Goal: Task Accomplishment & Management: Use online tool/utility

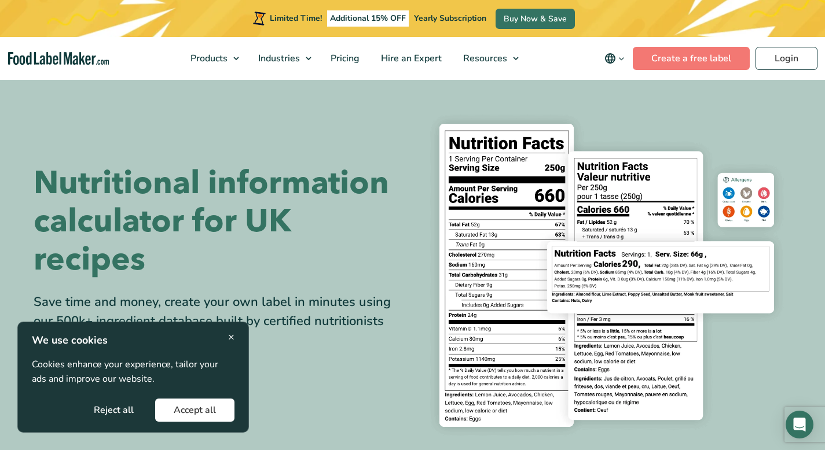
click at [232, 336] on span "×" at bounding box center [231, 337] width 6 height 16
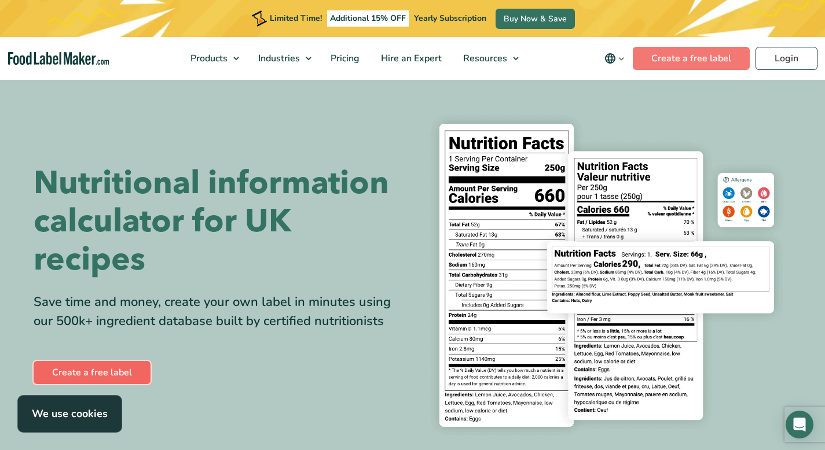
click at [97, 373] on link "Create a free label" at bounding box center [92, 372] width 117 height 23
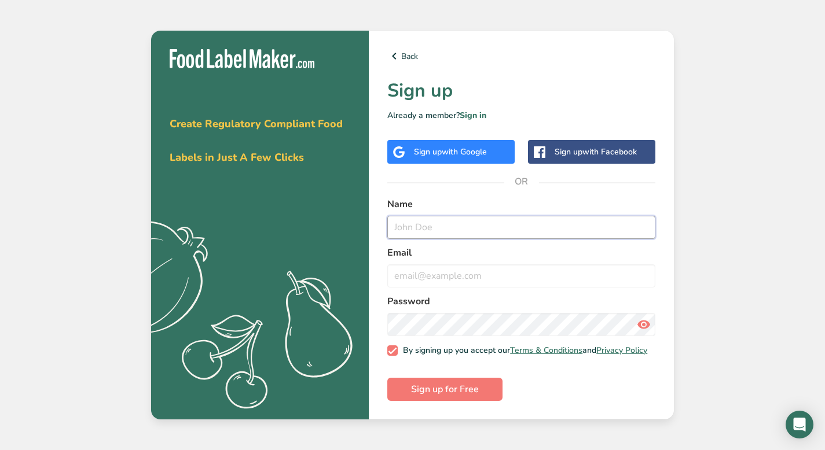
click at [403, 229] on input "text" at bounding box center [521, 227] width 268 height 23
type input "k"
type input "[PERSON_NAME]"
click at [400, 272] on input "email" at bounding box center [521, 275] width 268 height 23
click at [428, 150] on div "Sign up with Google" at bounding box center [450, 152] width 73 height 12
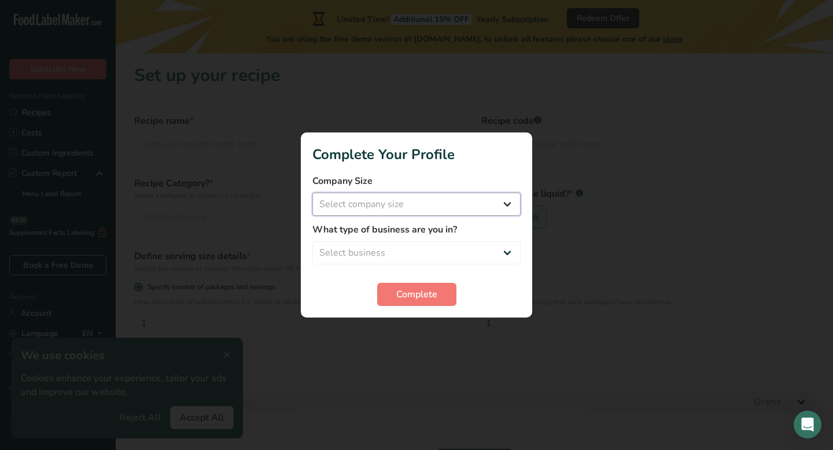
click at [507, 204] on select "Select company size Fewer than 10 Employees 10 to 50 Employees 51 to 500 Employ…" at bounding box center [416, 204] width 208 height 23
select select "1"
click at [511, 251] on select "Select business Packaged Food Manufacturer Restaurant & Cafe Bakery Meal Plans …" at bounding box center [416, 252] width 208 height 23
select select "3"
click at [432, 290] on span "Complete" at bounding box center [416, 295] width 41 height 14
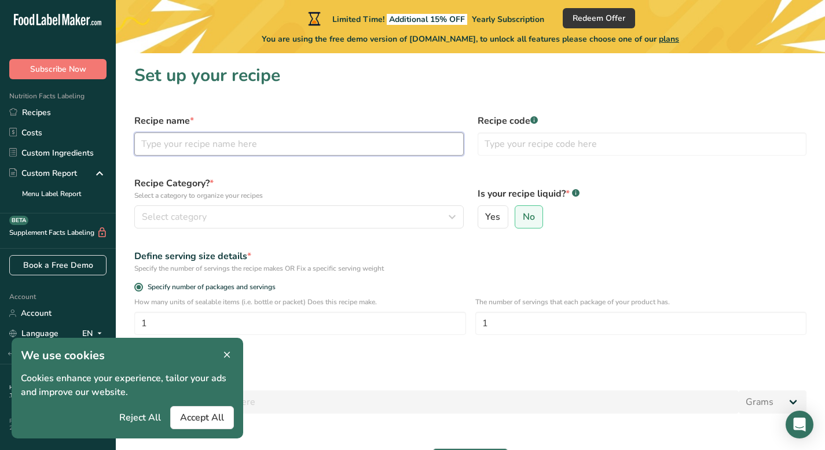
click at [152, 142] on input "text" at bounding box center [298, 144] width 329 height 23
type input "Ookies®"
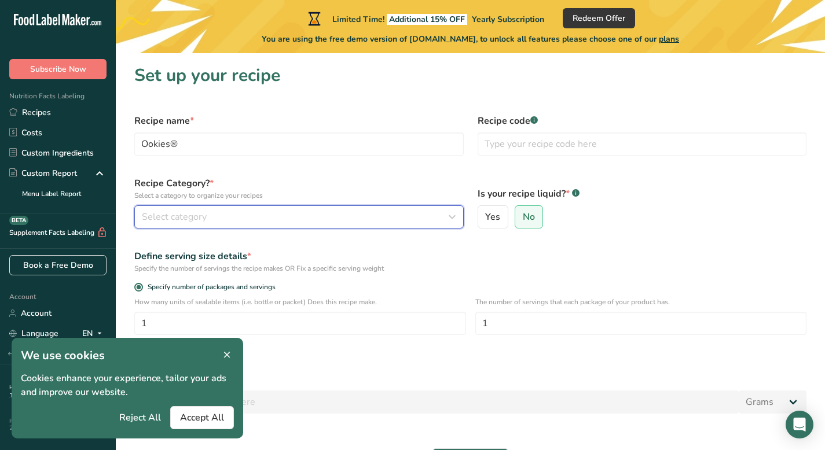
click at [455, 214] on icon "button" at bounding box center [452, 217] width 14 height 21
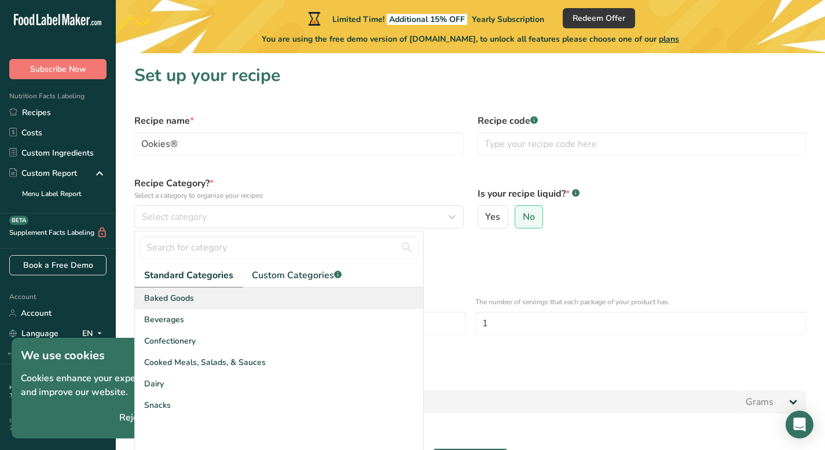
click at [380, 295] on div "Baked Goods" at bounding box center [279, 298] width 288 height 21
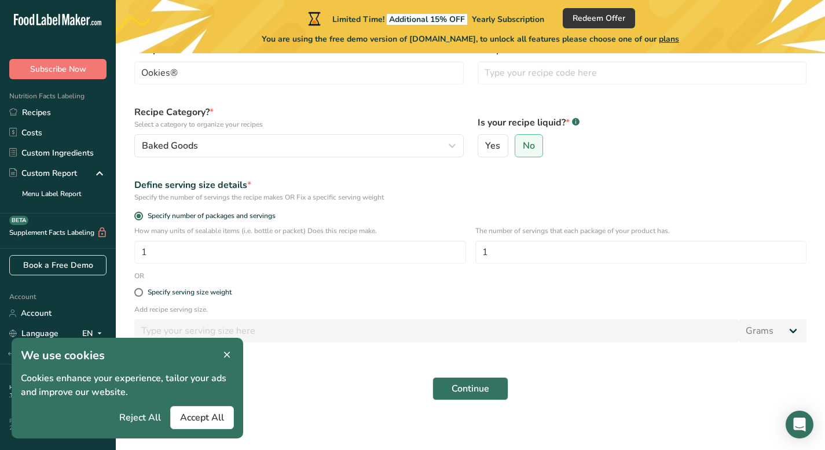
scroll to position [72, 0]
click at [148, 250] on input "1" at bounding box center [300, 251] width 332 height 23
type input "80"
click at [488, 249] on input "1" at bounding box center [641, 251] width 332 height 23
type input "4"
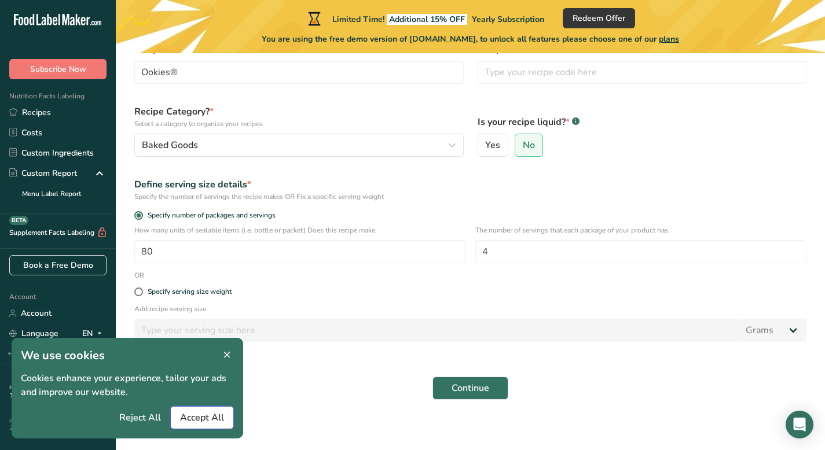
click at [203, 427] on button "Accept All" at bounding box center [202, 417] width 64 height 23
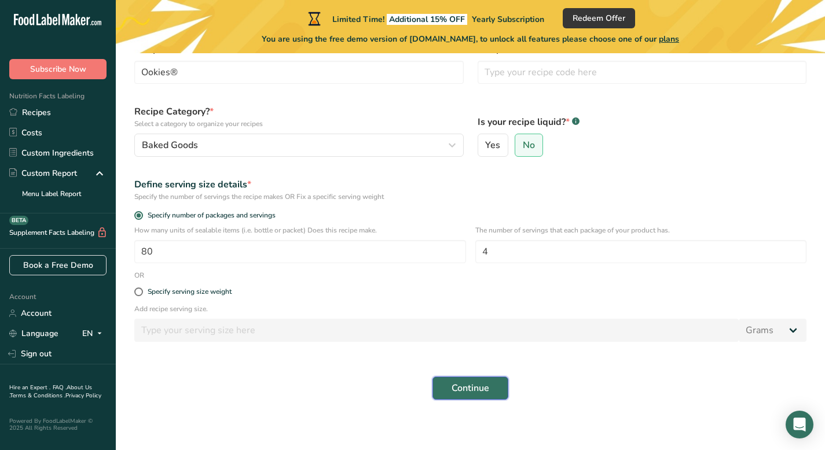
click at [476, 392] on span "Continue" at bounding box center [470, 388] width 38 height 14
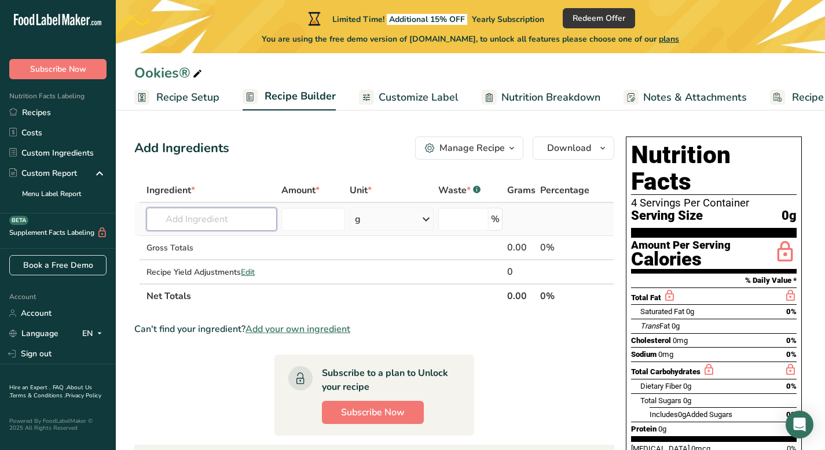
click at [163, 220] on input "text" at bounding box center [211, 219] width 130 height 23
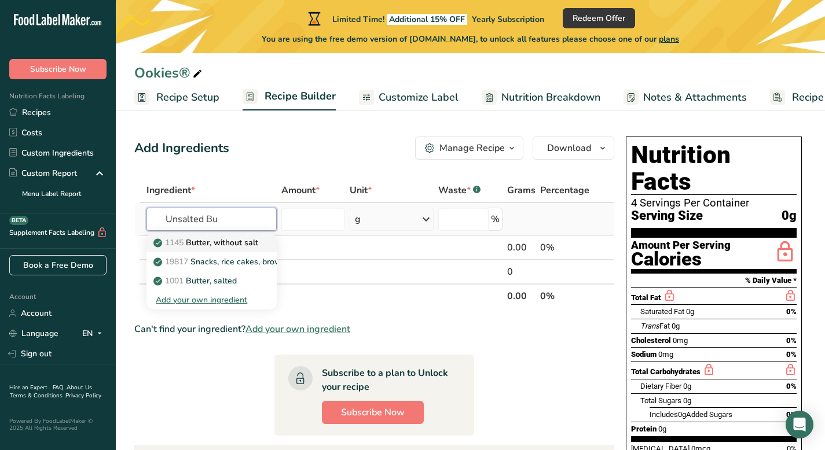
type input "Unsalted Bu"
click at [201, 244] on p "1145 Butter, without salt" at bounding box center [207, 243] width 102 height 12
type input "Butter, without salt"
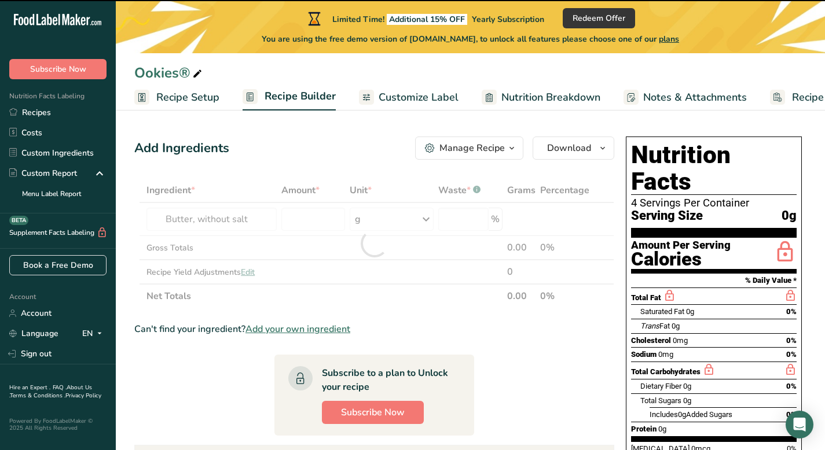
type input "0"
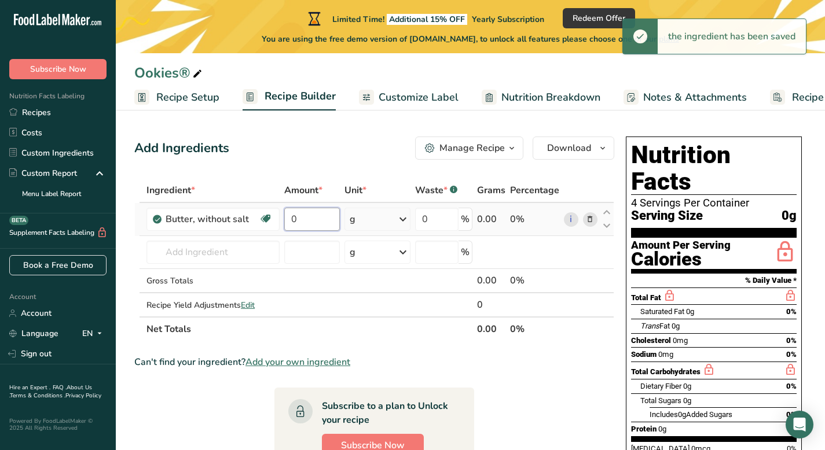
click at [301, 220] on input "0" at bounding box center [312, 219] width 56 height 23
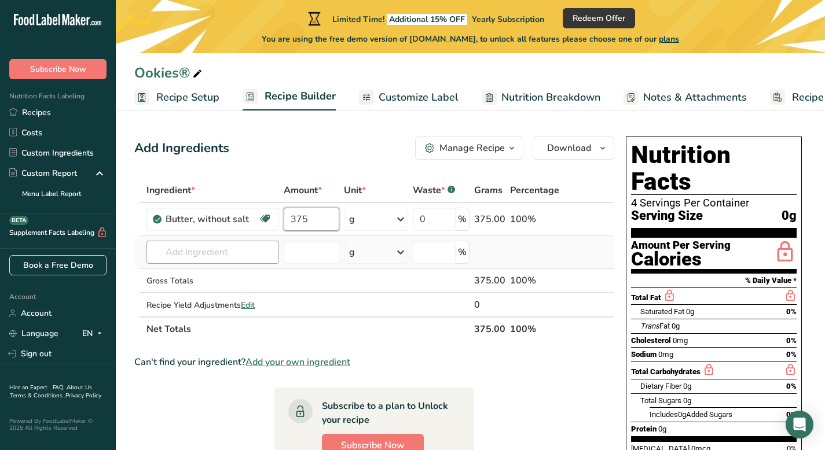
type input "375"
click at [166, 256] on div "Ingredient * Amount * Unit * Waste * .a-a{fill:#347362;}.b-a{fill:#fff;} Grams …" at bounding box center [374, 259] width 480 height 163
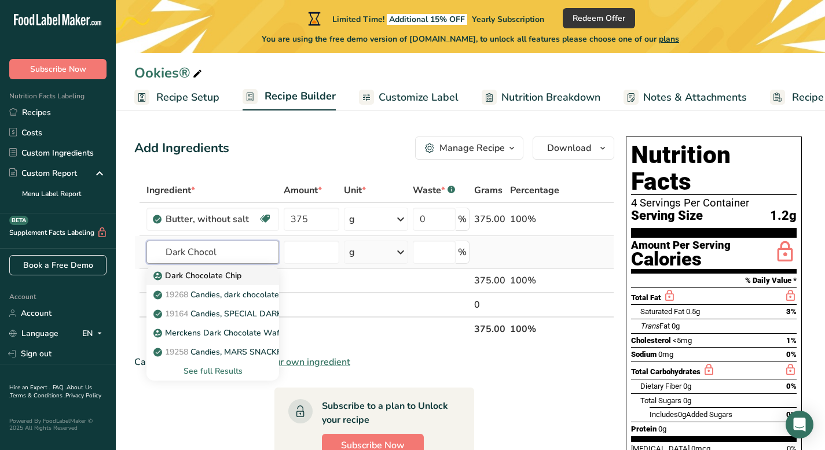
type input "Dark Chocol"
click at [175, 275] on p "Dark Chocolate Chip" at bounding box center [199, 276] width 86 height 12
type input "Dark Chocolate Chip"
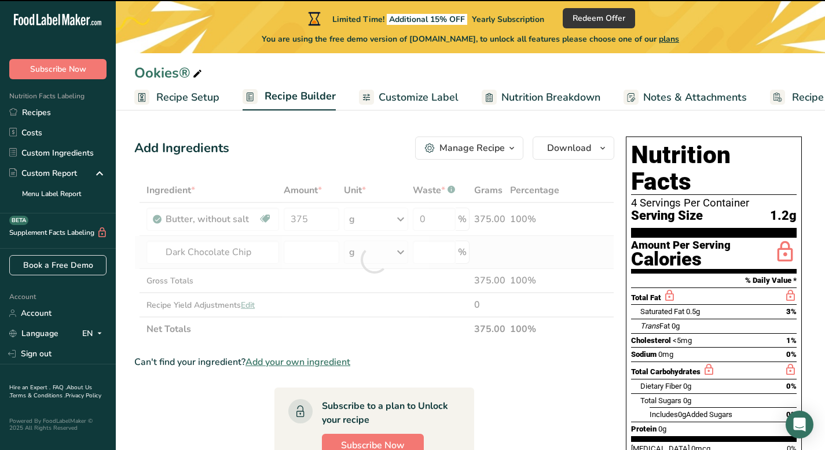
type input "0"
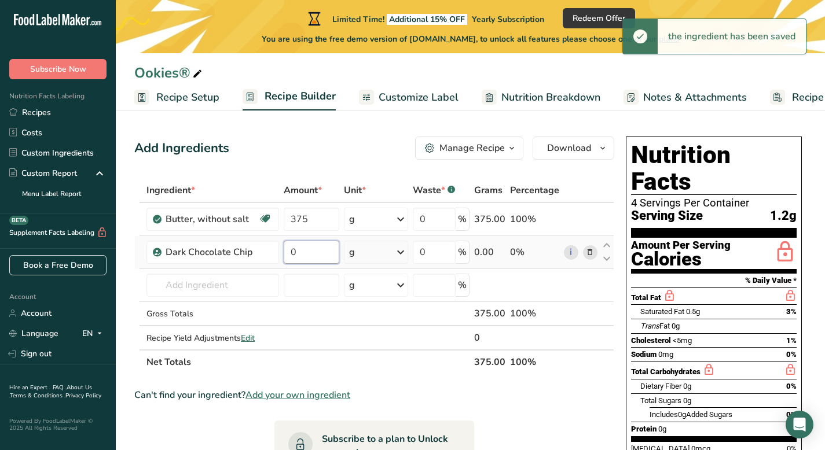
click at [296, 253] on input "0" at bounding box center [312, 252] width 56 height 23
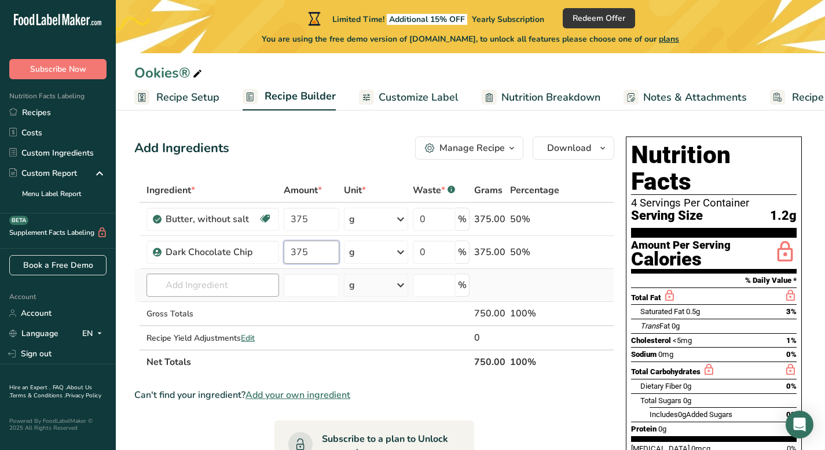
type input "375"
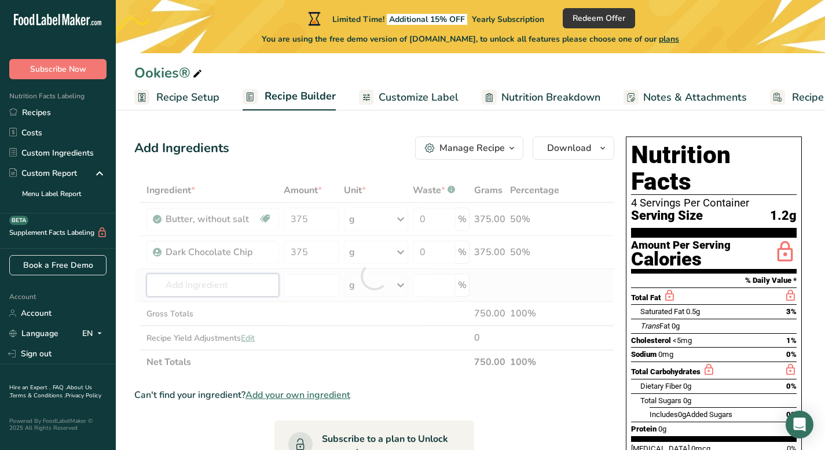
click at [173, 286] on div "Ingredient * Amount * Unit * Waste * .a-a{fill:#347362;}.b-a{fill:#fff;} Grams …" at bounding box center [374, 276] width 480 height 196
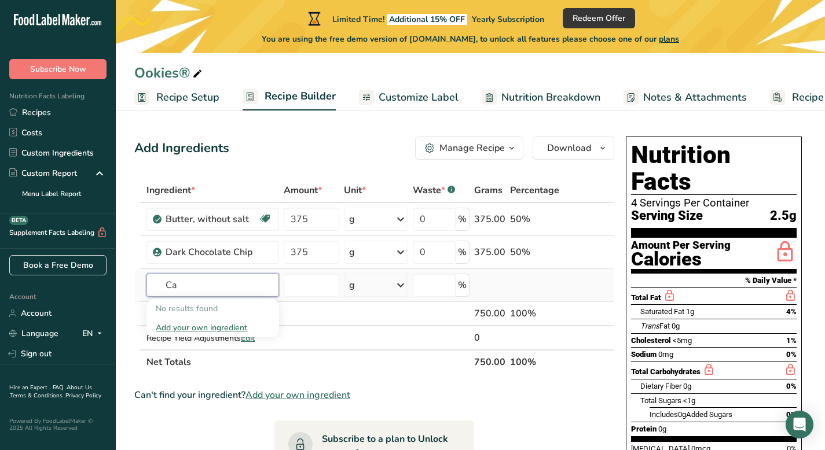
type input "C"
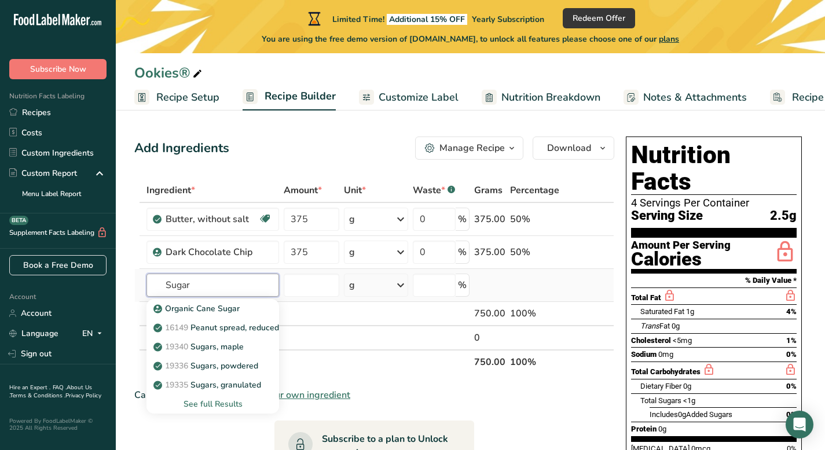
type input "Sugar"
click at [194, 399] on div "See full Results" at bounding box center [213, 404] width 114 height 12
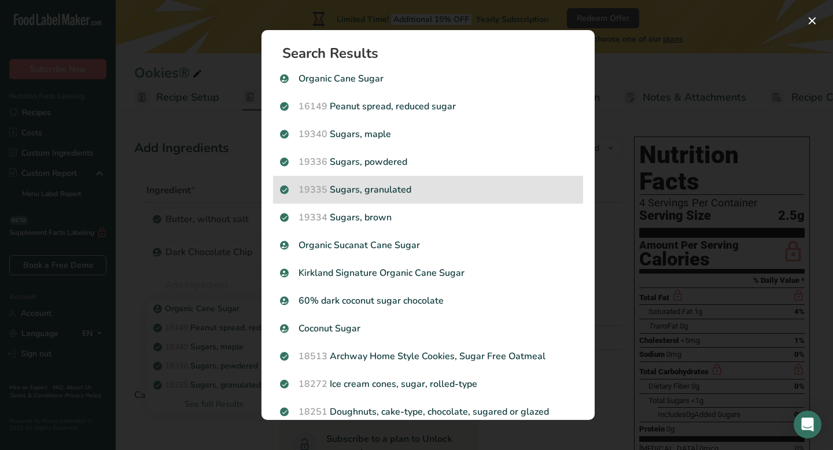
click at [360, 191] on p "19335 Sugars, granulated" at bounding box center [428, 190] width 296 height 14
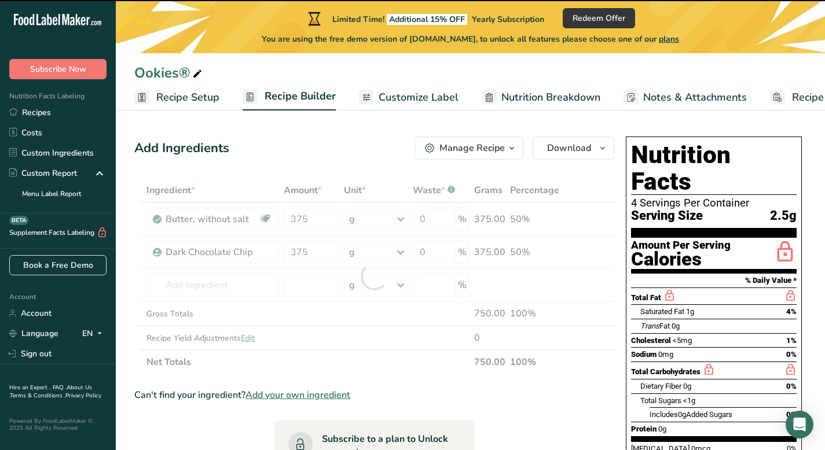
type input "0"
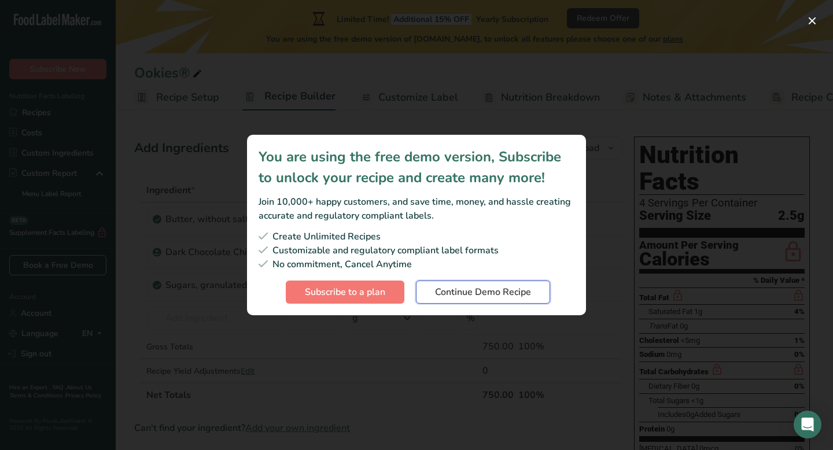
click at [449, 293] on span "Continue Demo Recipe" at bounding box center [483, 292] width 96 height 14
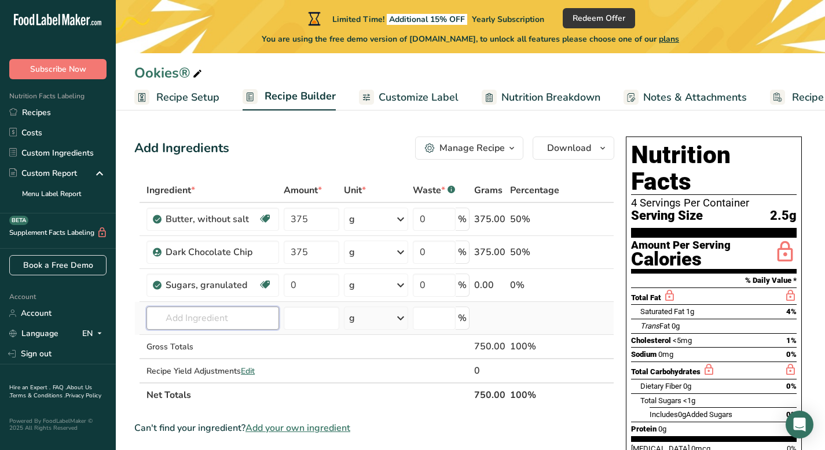
click at [170, 319] on input "text" at bounding box center [212, 318] width 133 height 23
type input "L"
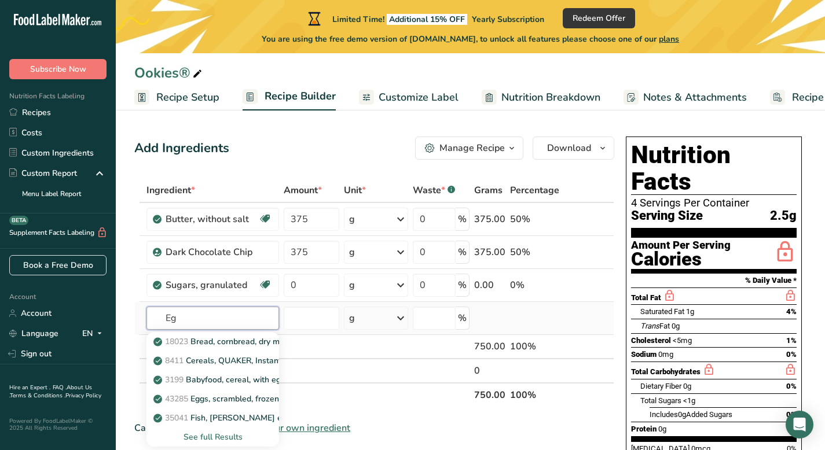
type input "E"
type input "Fresh Eggs"
click at [209, 342] on p "1123 Egg, whole, raw, fresh" at bounding box center [212, 342] width 112 height 12
type input "Egg, whole, raw, fresh"
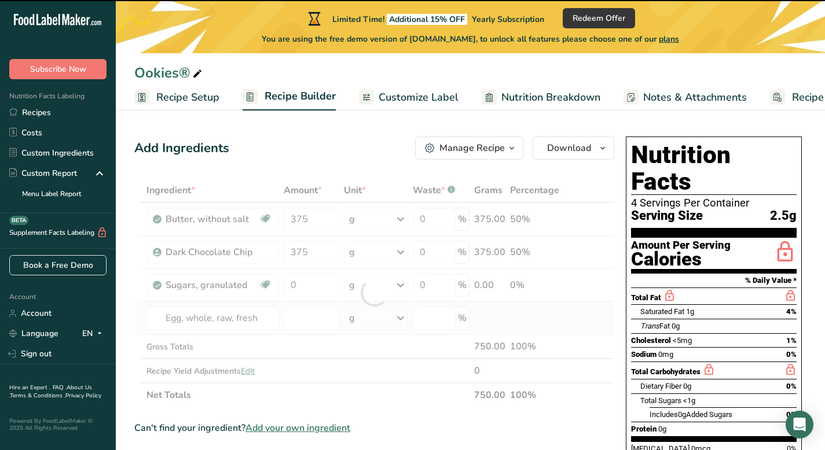
type input "0"
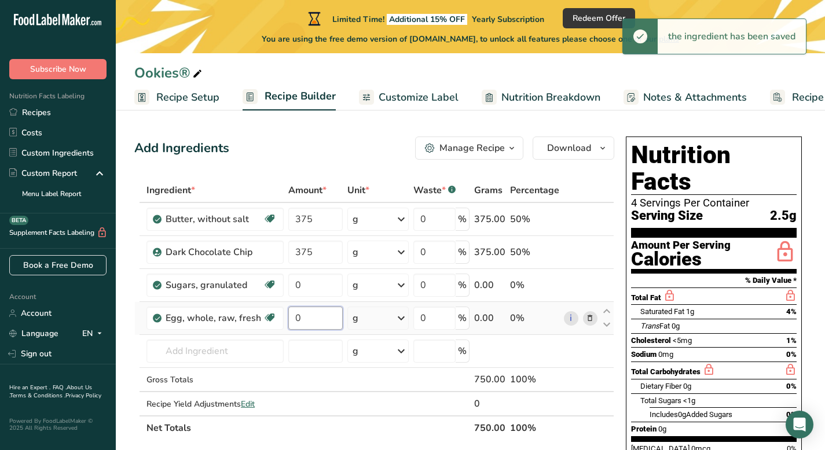
click at [300, 316] on input "0" at bounding box center [315, 318] width 54 height 23
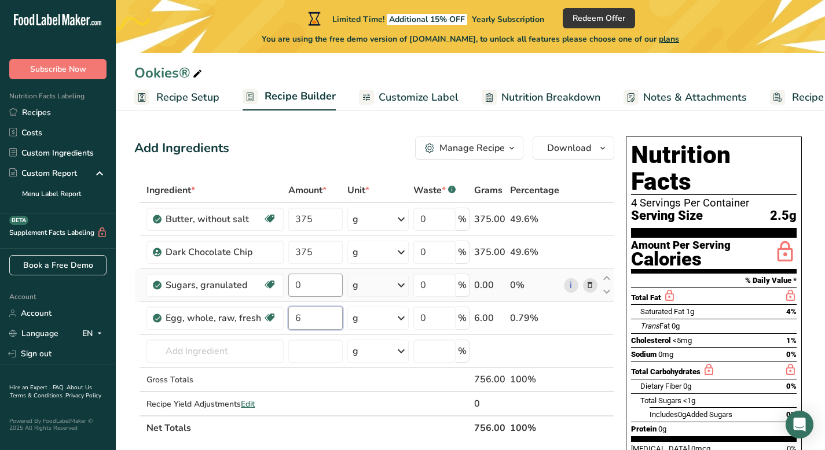
type input "6"
click at [300, 282] on div "Ingredient * Amount * Unit * Waste * .a-a{fill:#347362;}.b-a{fill:#fff;} Grams …" at bounding box center [374, 309] width 480 height 262
type input "500"
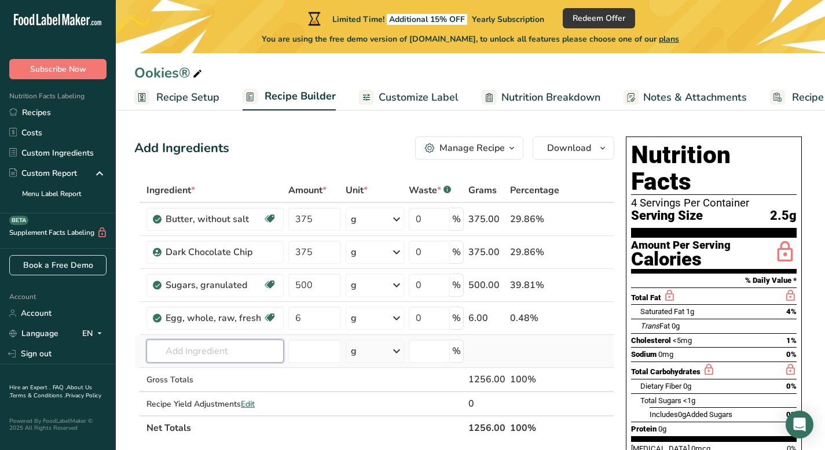
click at [166, 352] on div "Ingredient * Amount * Unit * Waste * .a-a{fill:#347362;}.b-a{fill:#fff;} Grams …" at bounding box center [374, 309] width 480 height 262
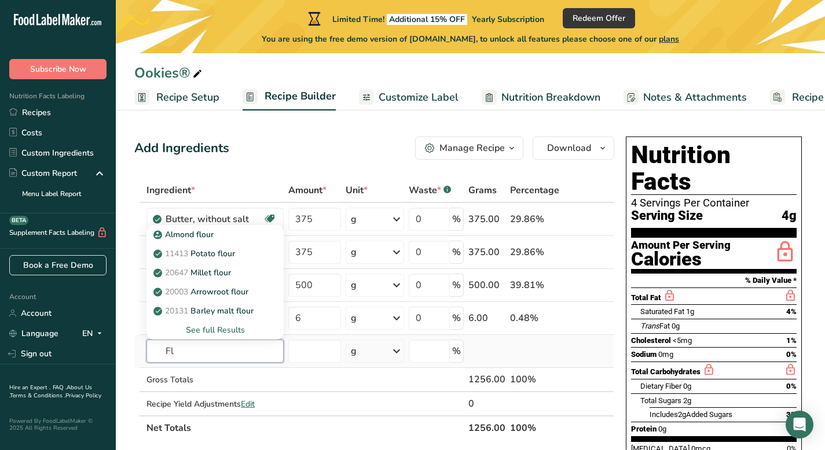
type input "F"
type input "P"
type input "Flour"
click at [212, 330] on div "See full Results" at bounding box center [215, 330] width 119 height 12
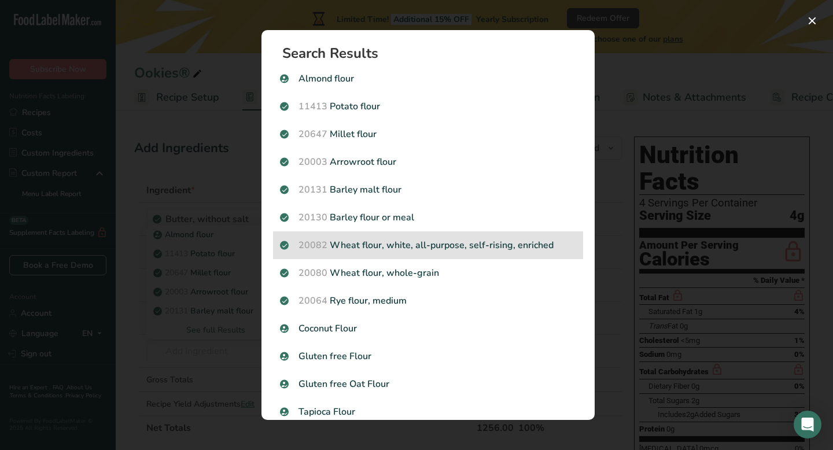
click at [342, 245] on p "20082 Wheat flour, white, all-purpose, self-rising, enriched" at bounding box center [428, 245] width 296 height 14
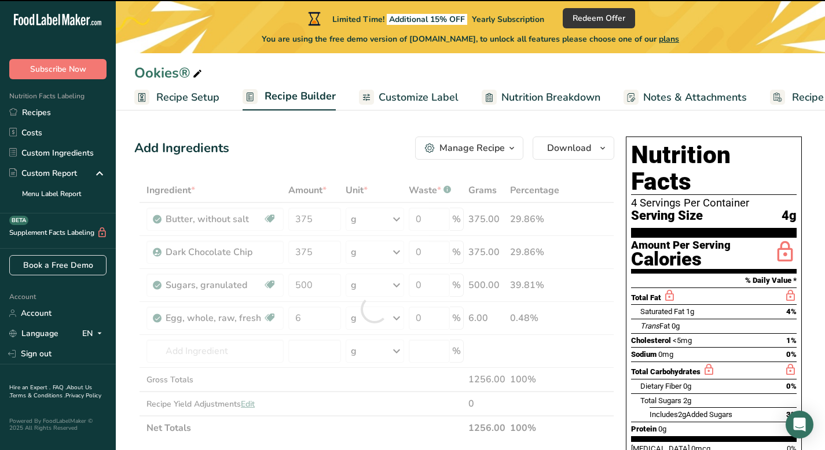
type input "0"
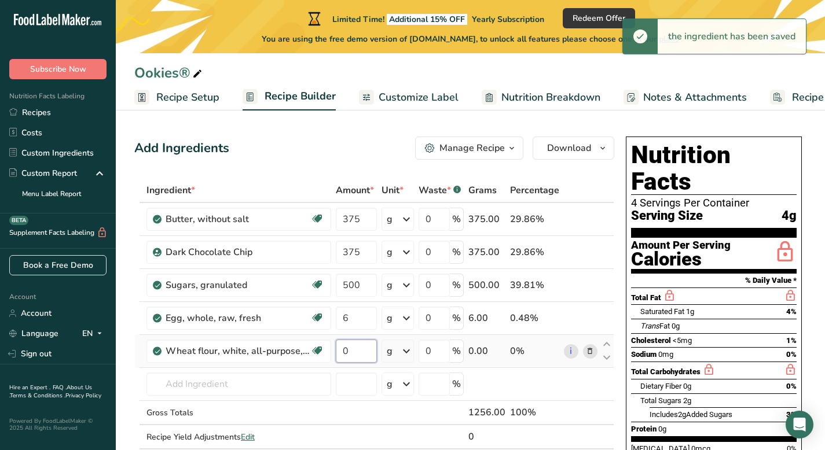
click at [347, 349] on input "0" at bounding box center [356, 351] width 41 height 23
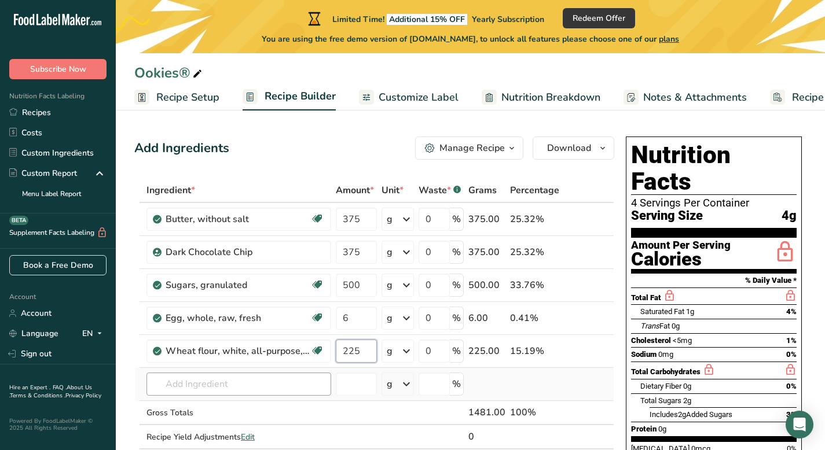
type input "225"
click at [170, 382] on div "Ingredient * Amount * Unit * Waste * .a-a{fill:#347362;}.b-a{fill:#fff;} Grams …" at bounding box center [374, 325] width 480 height 295
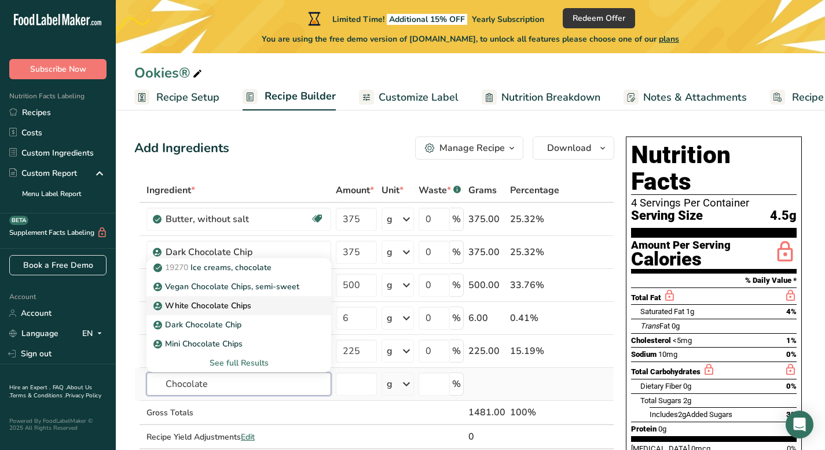
type input "Chocolate"
click at [187, 306] on p "White Chocolate Chips" at bounding box center [203, 306] width 95 height 12
type input "White Chocolate Chips"
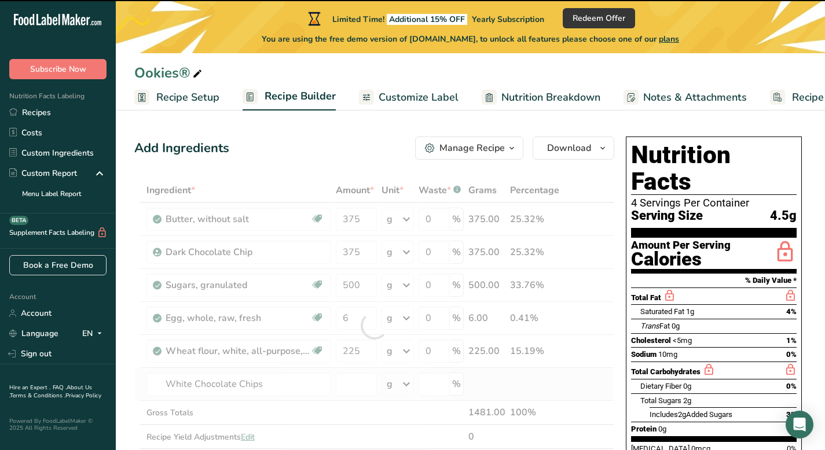
type input "0"
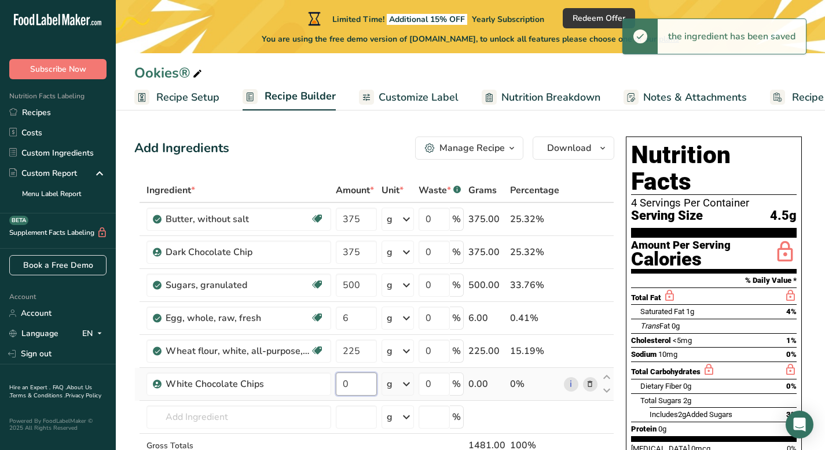
click at [347, 383] on input "0" at bounding box center [356, 384] width 41 height 23
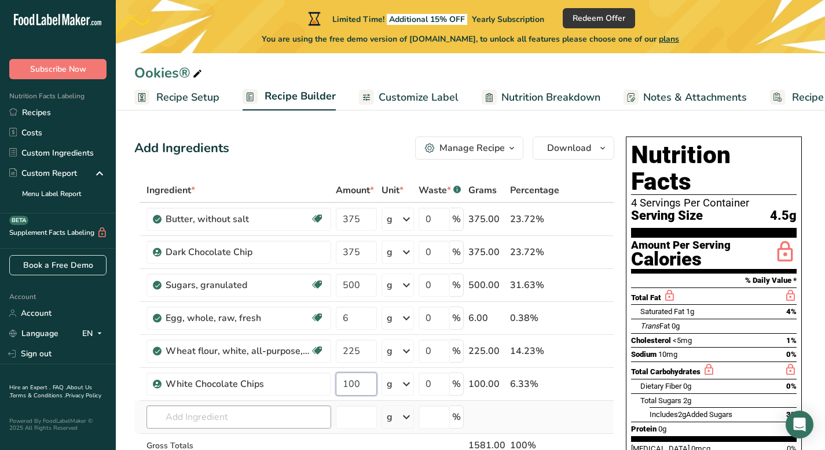
type input "100"
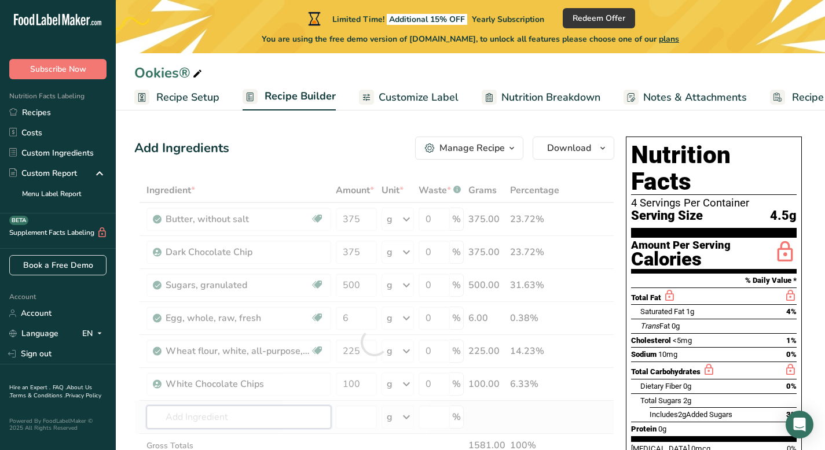
click at [171, 418] on div "Ingredient * Amount * Unit * Waste * .a-a{fill:#347362;}.b-a{fill:#fff;} Grams …" at bounding box center [374, 342] width 480 height 328
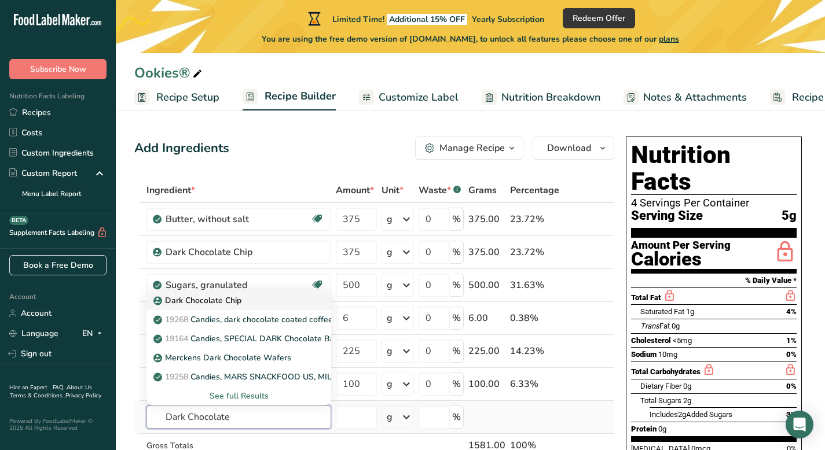
type input "Dark Chocolate"
click at [189, 301] on p "Dark Chocolate Chip" at bounding box center [199, 301] width 86 height 12
type input "Dark Chocolate Chip"
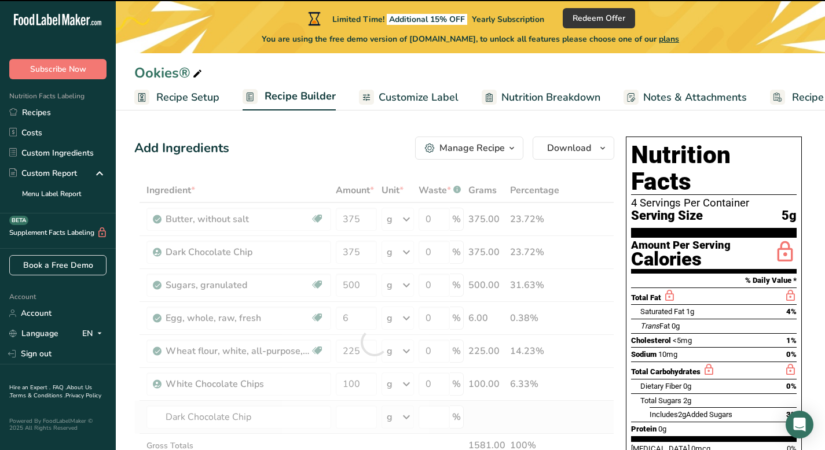
type input "0"
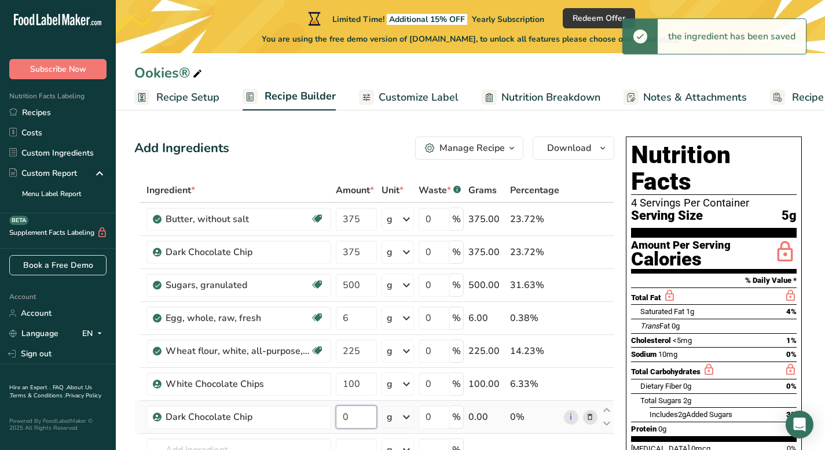
click at [351, 420] on input "0" at bounding box center [356, 417] width 41 height 23
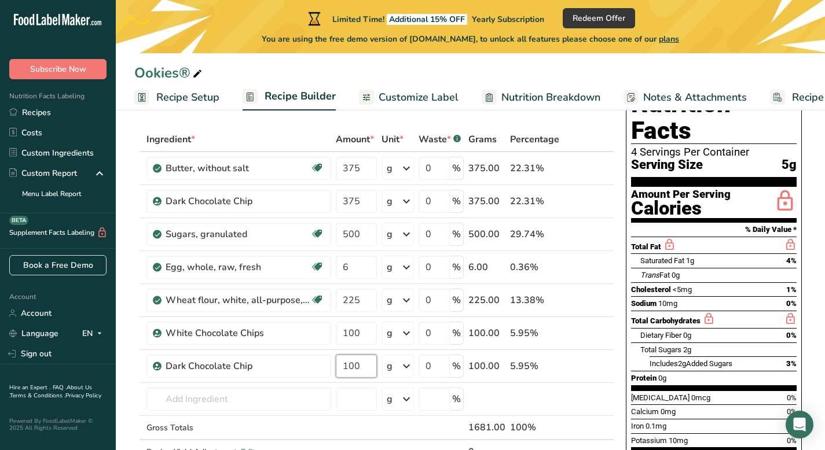
scroll to position [56, 0]
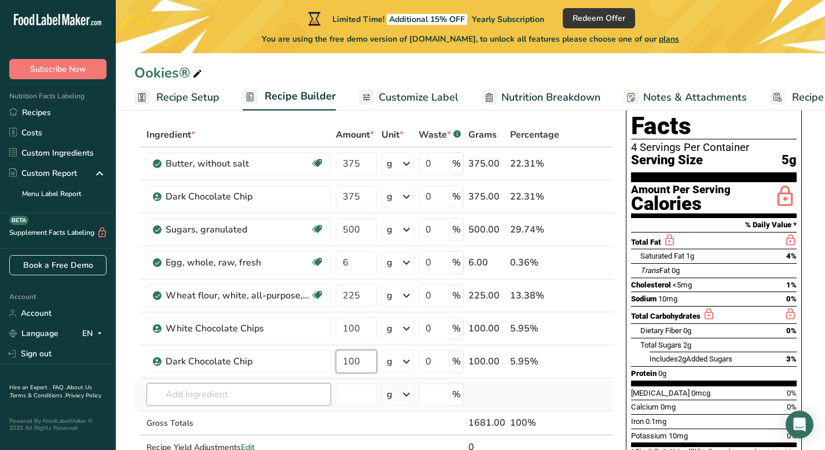
type input "100"
click at [165, 396] on div "Ingredient * Amount * Unit * Waste * .a-a{fill:#347362;}.b-a{fill:#fff;} Grams …" at bounding box center [374, 303] width 480 height 361
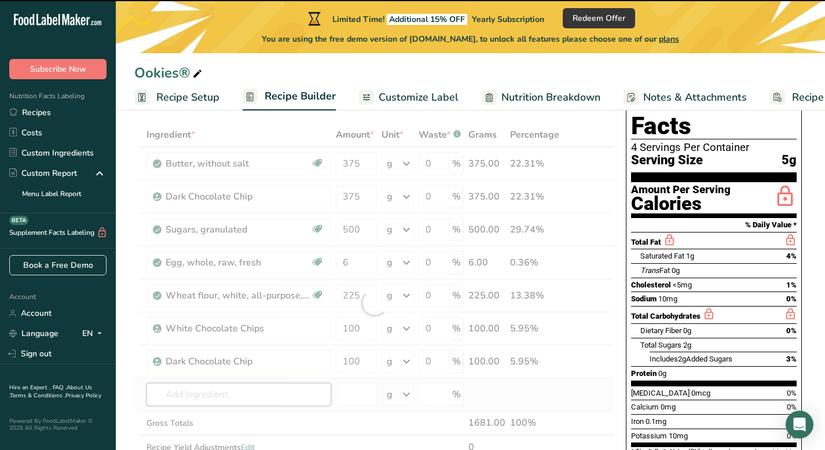
type input "M"
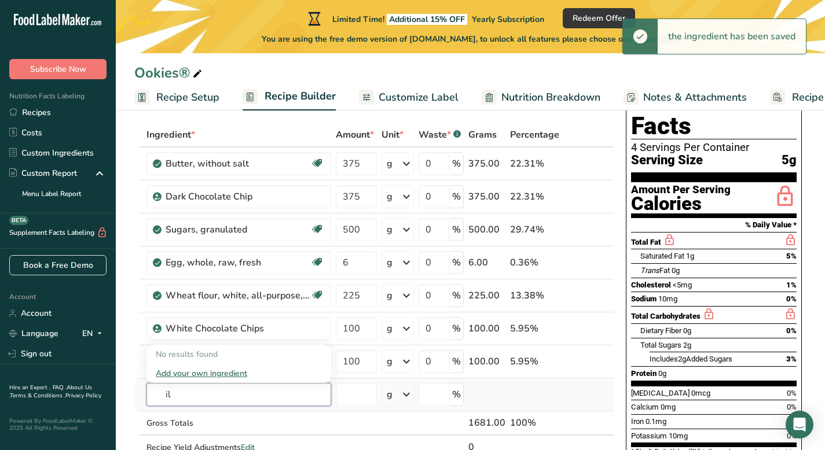
type input "i"
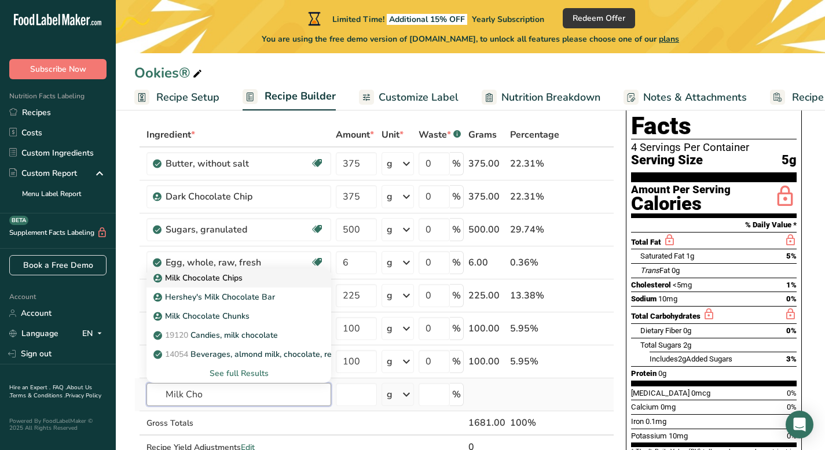
type input "Milk Cho"
click at [194, 275] on p "Milk Chocolate Chips" at bounding box center [199, 278] width 87 height 12
type input "Milk Chocolate Chips"
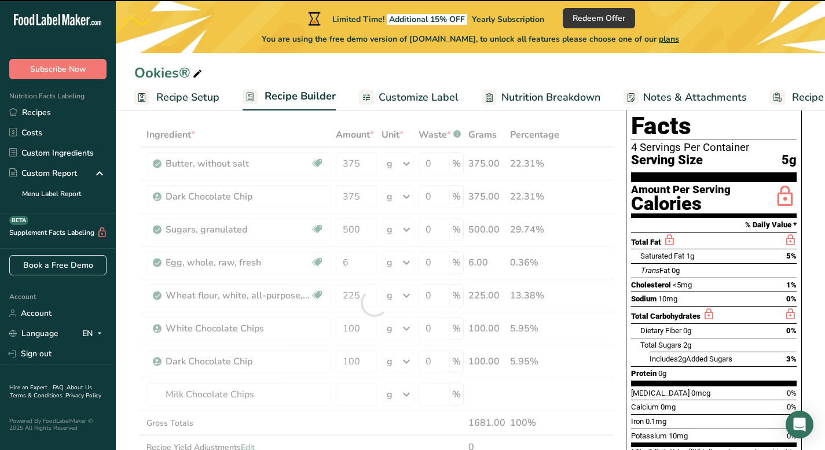
type input "0"
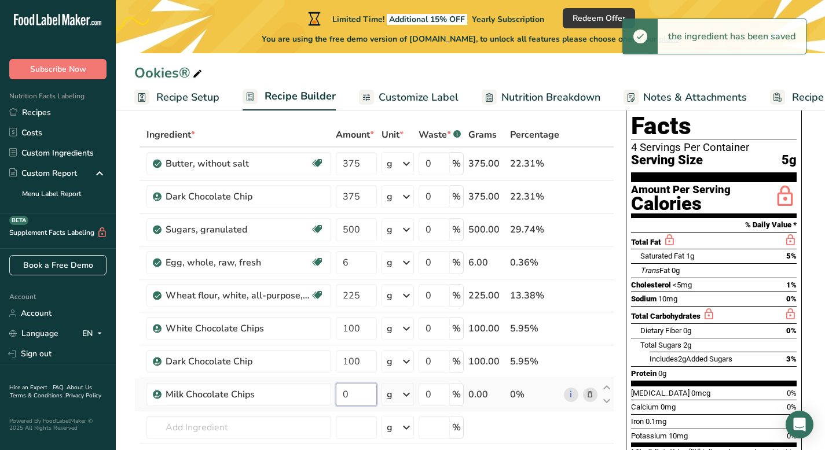
click at [352, 396] on input "0" at bounding box center [356, 394] width 41 height 23
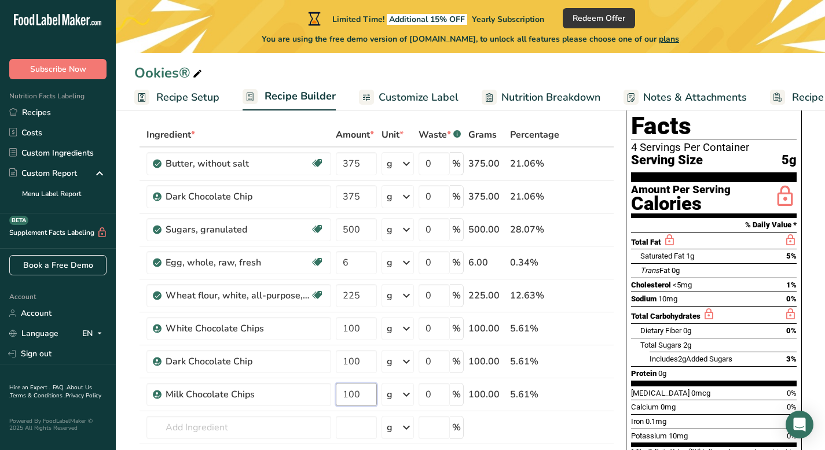
type input "100"
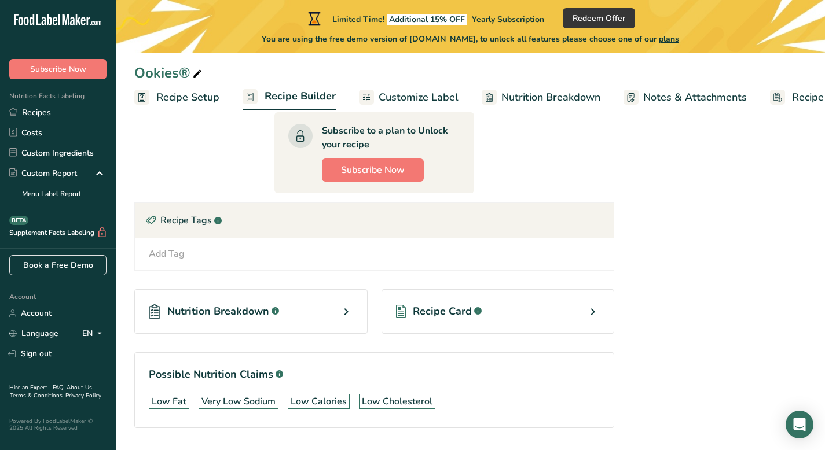
scroll to position [540, 0]
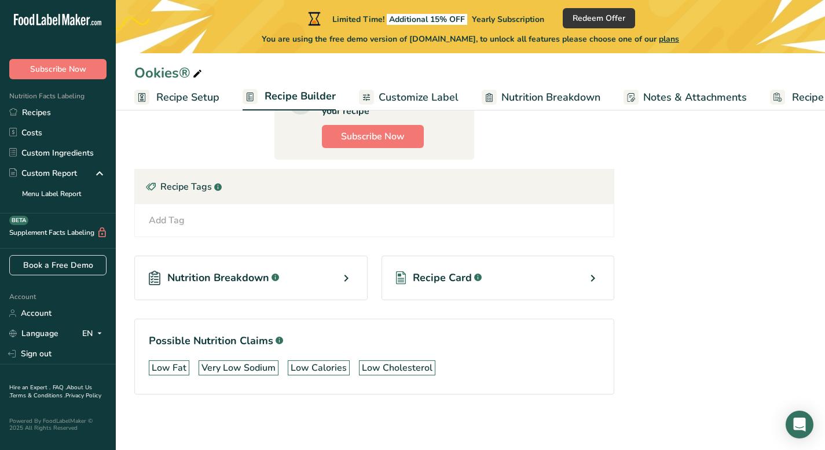
click at [232, 279] on span "Nutrition Breakdown" at bounding box center [218, 278] width 102 height 16
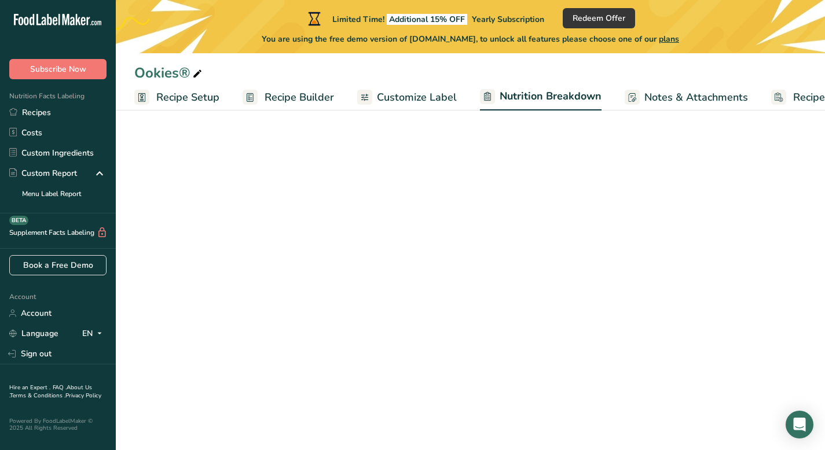
select select "Calories"
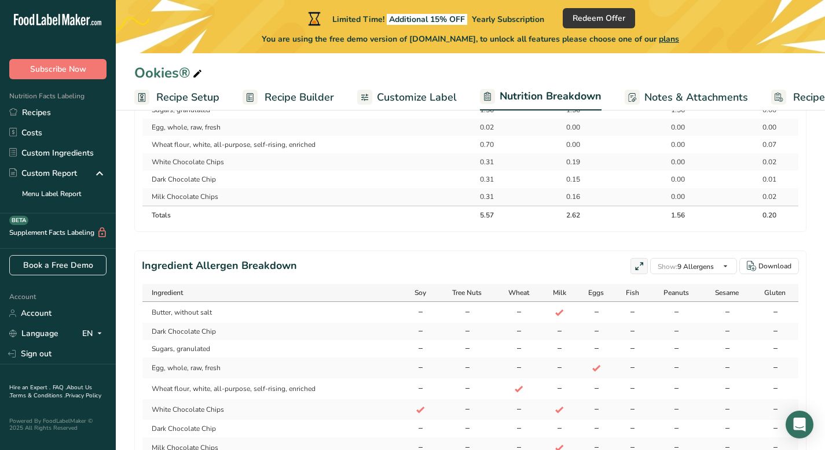
scroll to position [724, 0]
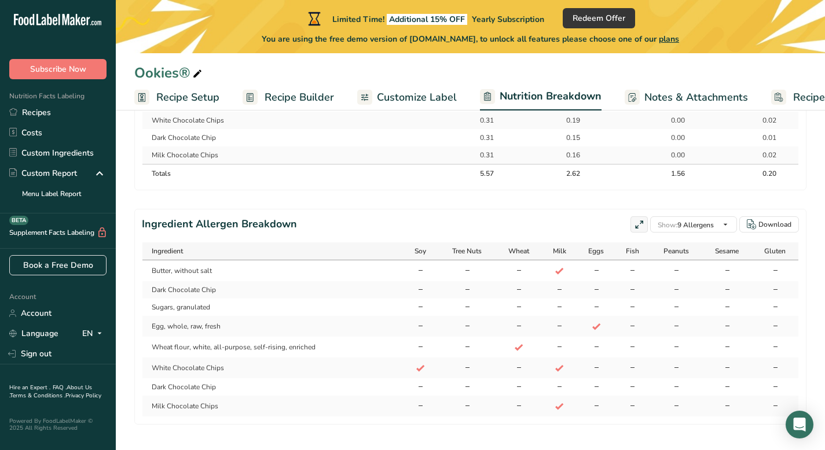
click at [398, 97] on span "Customize Label" at bounding box center [417, 98] width 80 height 16
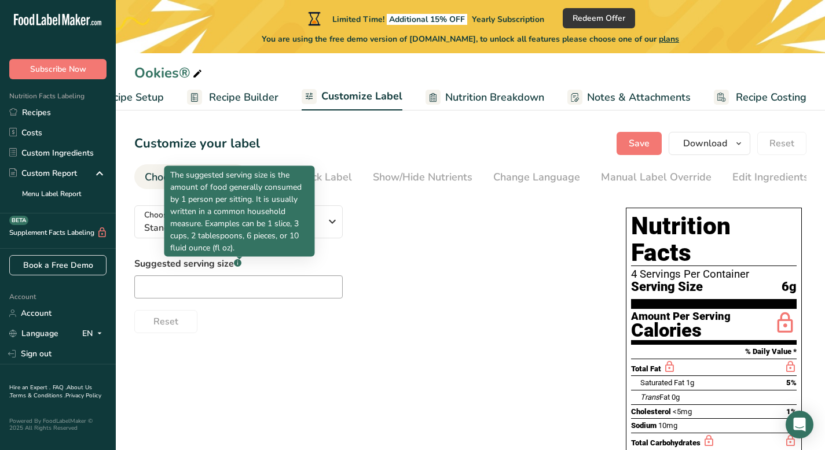
click at [238, 266] on rect at bounding box center [238, 263] width 8 height 8
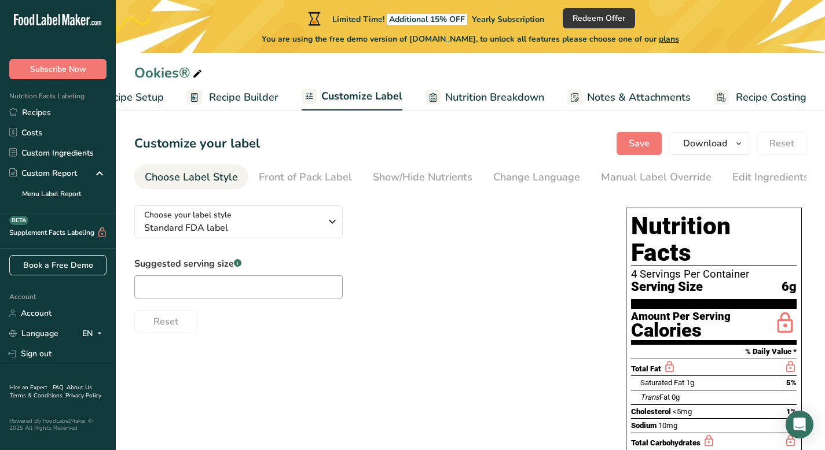
click at [238, 266] on rect at bounding box center [238, 263] width 8 height 8
click at [374, 277] on div "Suggested serving size .a-a{fill:#347362;}.b-a{fill:#fff;} Reset" at bounding box center [368, 295] width 468 height 76
click at [330, 225] on icon "button" at bounding box center [332, 221] width 14 height 21
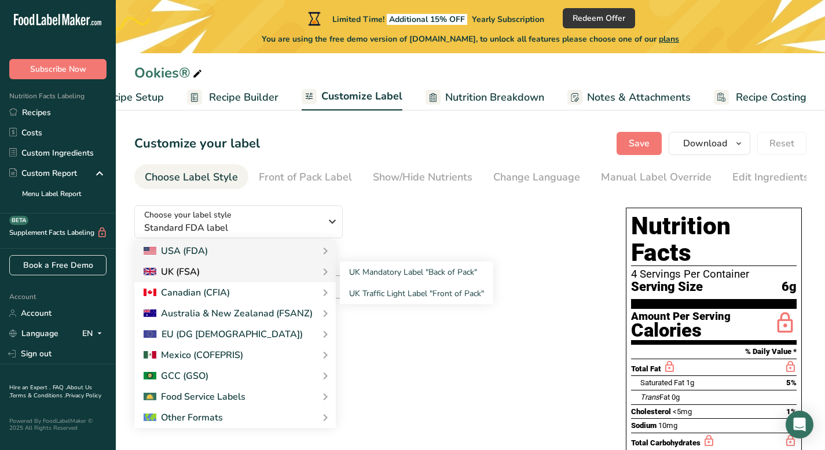
click at [271, 275] on div "UK (FSA)" at bounding box center [234, 272] width 183 height 14
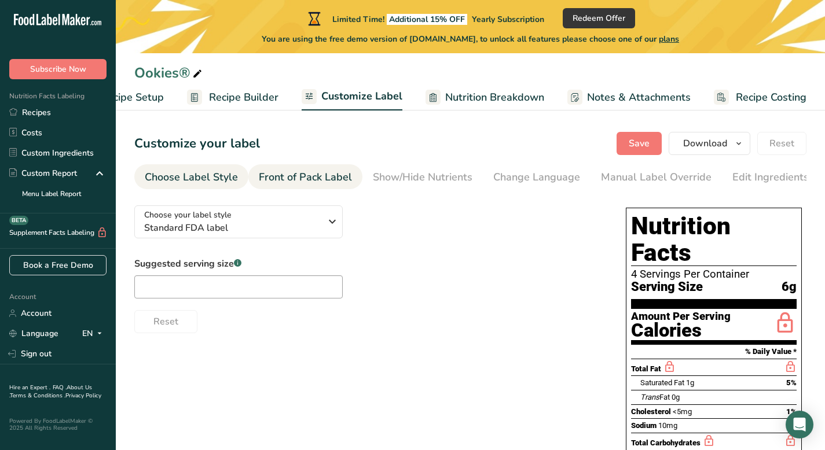
click at [313, 178] on div "Front of Pack Label" at bounding box center [305, 178] width 93 height 16
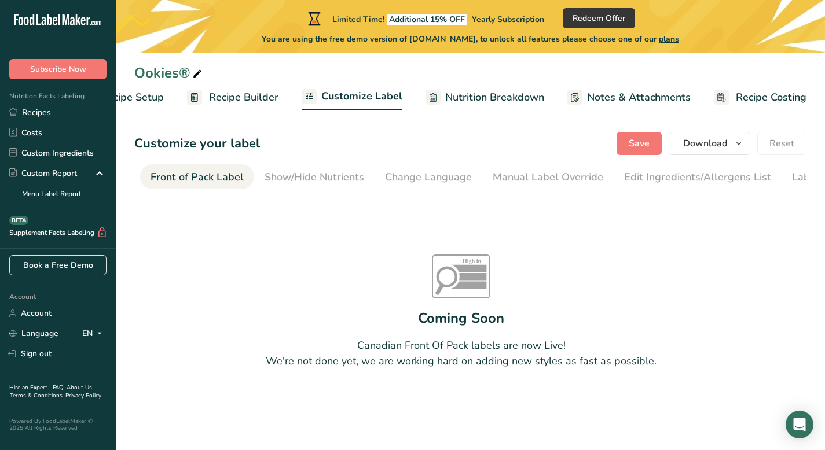
scroll to position [0, 112]
click at [175, 178] on div "Front of Pack Label" at bounding box center [192, 178] width 93 height 16
click at [189, 175] on div "Front of Pack Label" at bounding box center [192, 178] width 93 height 16
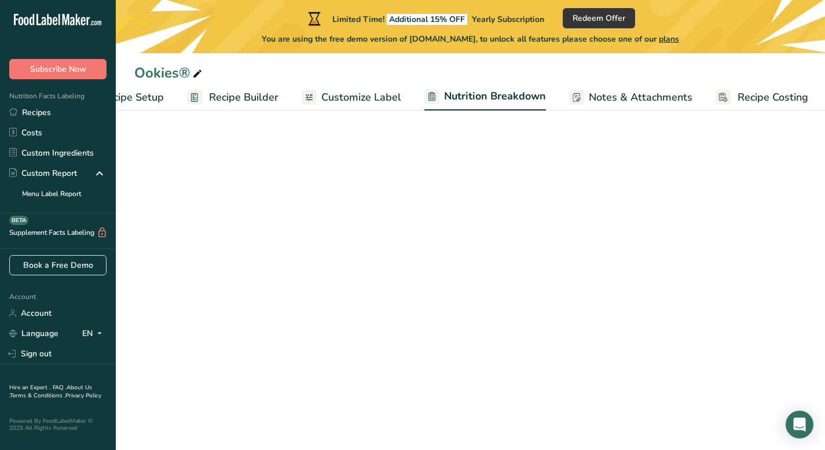
select select "Calories"
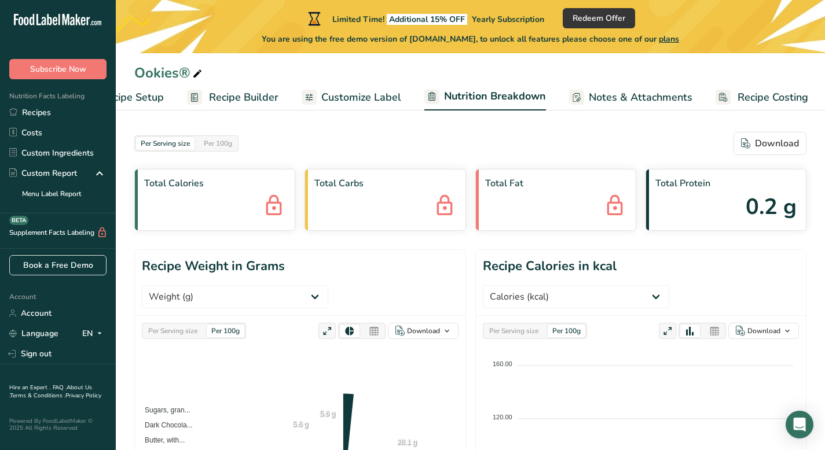
scroll to position [724, 0]
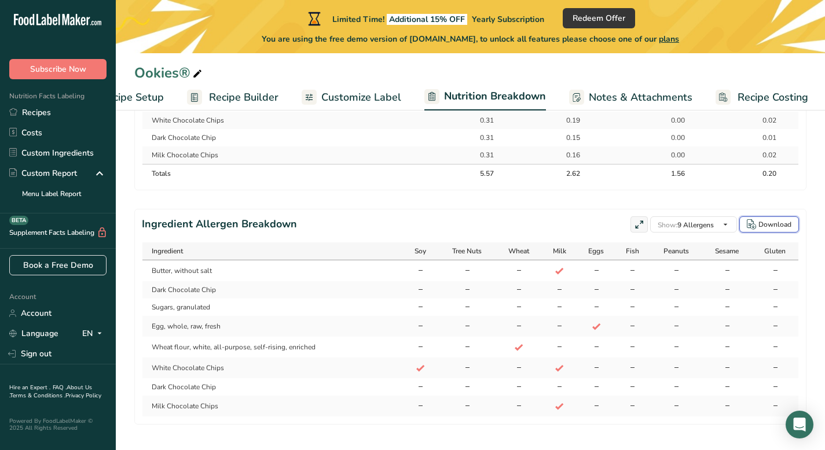
click at [768, 219] on div "Download" at bounding box center [774, 224] width 33 height 10
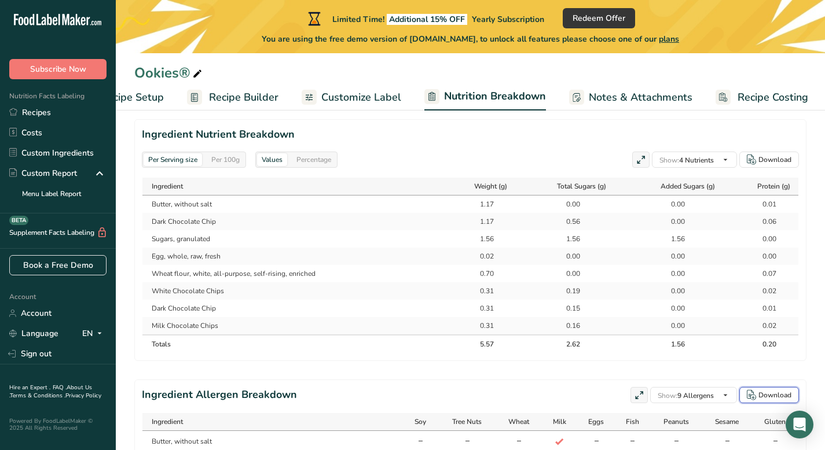
scroll to position [553, 0]
click at [228, 154] on div "Per 100g" at bounding box center [226, 160] width 38 height 13
click at [765, 155] on div "Download" at bounding box center [774, 160] width 33 height 10
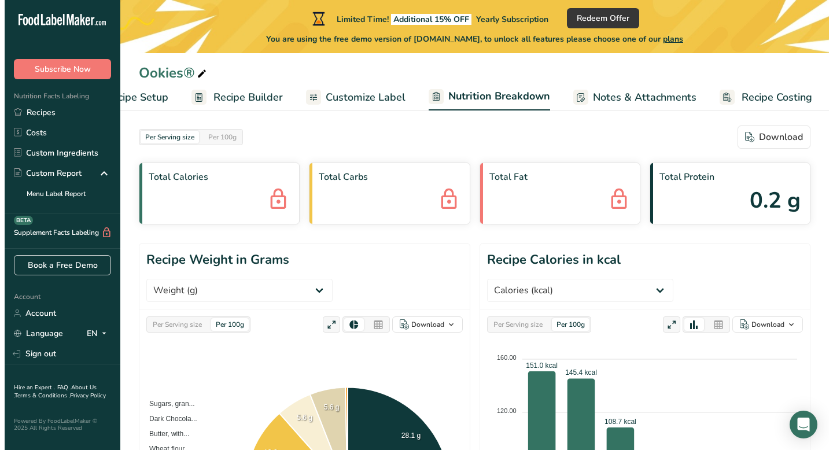
scroll to position [0, 0]
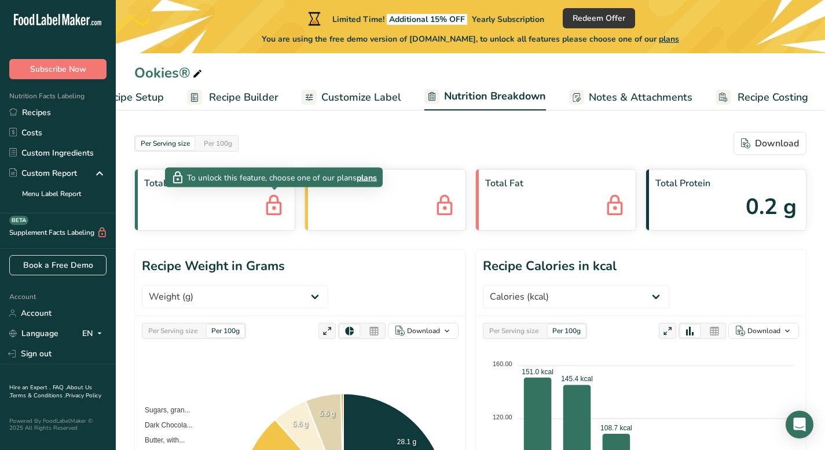
click at [271, 208] on icon at bounding box center [273, 206] width 23 height 31
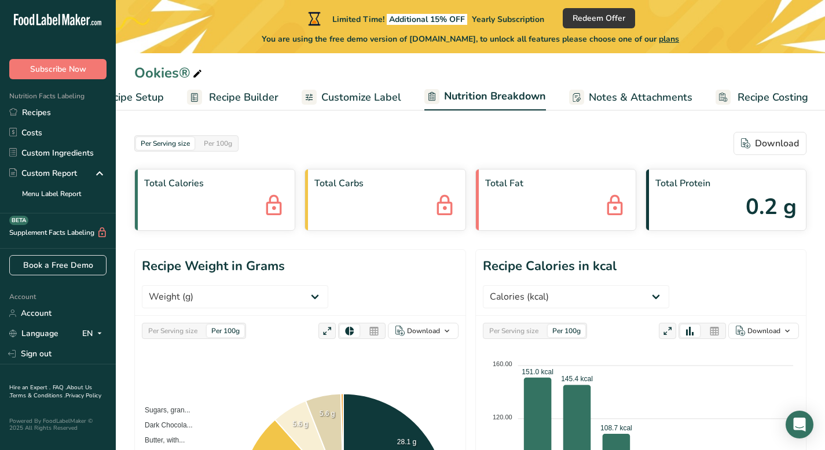
click at [271, 208] on icon at bounding box center [273, 206] width 23 height 31
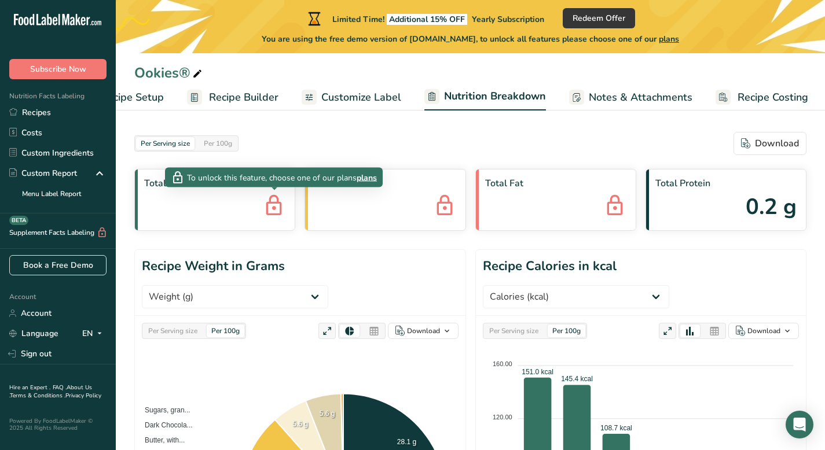
click at [365, 179] on span "plans" at bounding box center [366, 177] width 20 height 12
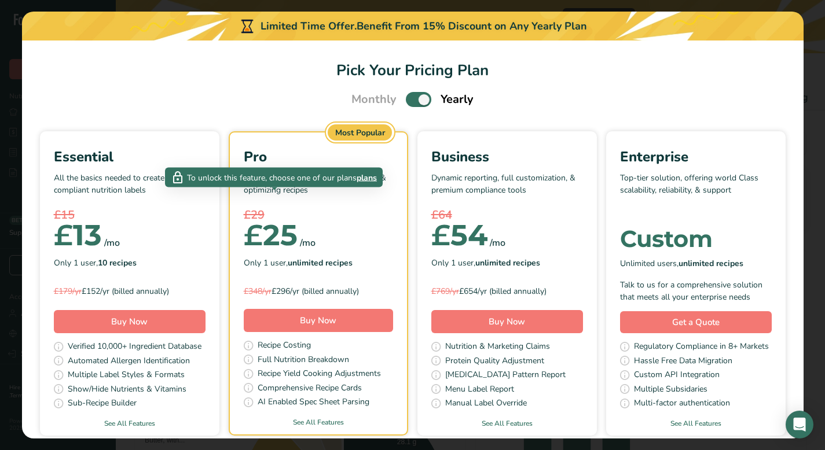
scroll to position [0, 48]
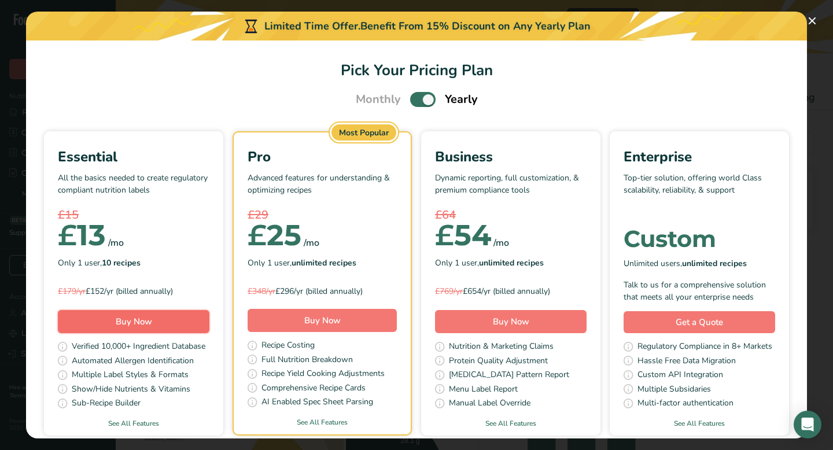
click at [152, 321] on span "Buy Now" at bounding box center [134, 322] width 36 height 12
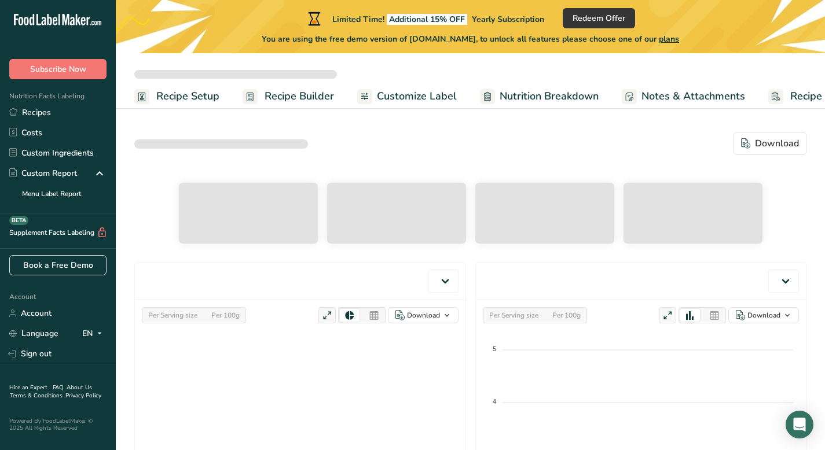
select select "Calories"
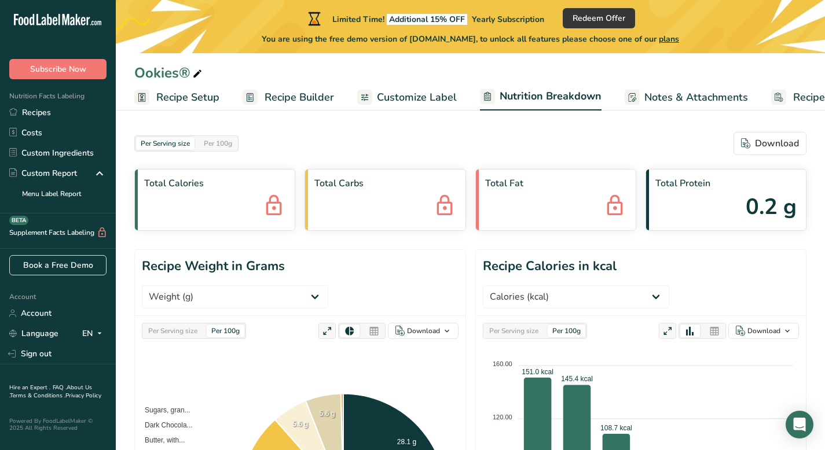
click at [407, 100] on span "Customize Label" at bounding box center [417, 98] width 80 height 16
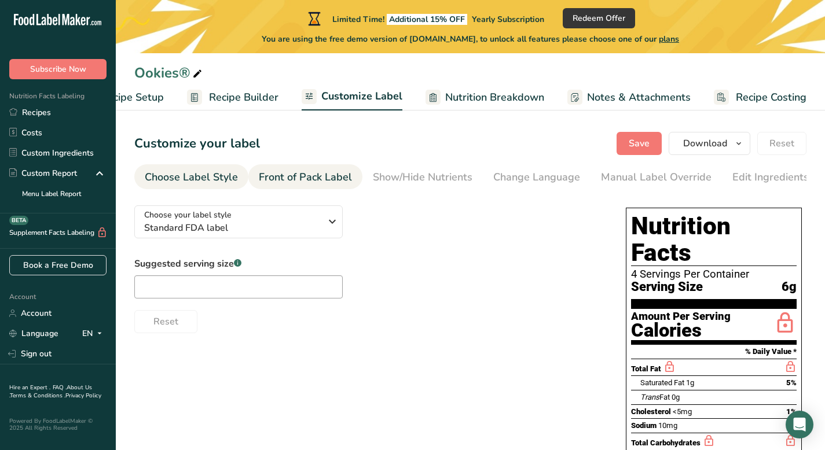
click at [306, 177] on div "Front of Pack Label" at bounding box center [305, 178] width 93 height 16
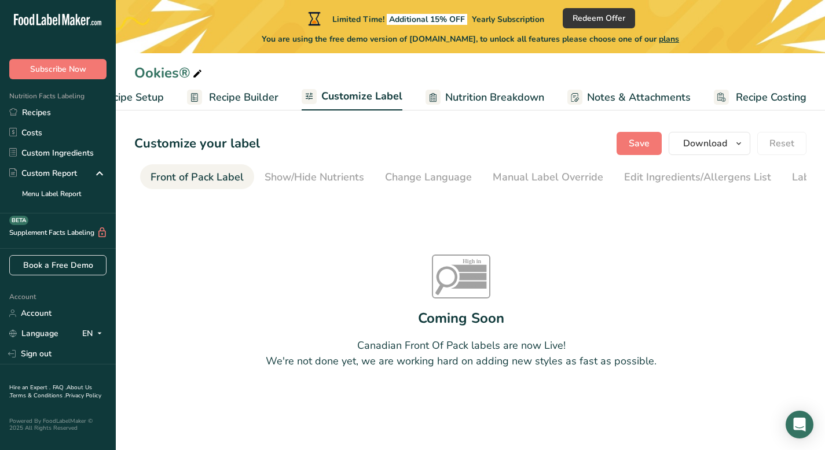
scroll to position [0, 112]
click at [516, 180] on div "Manual Label Override" at bounding box center [543, 178] width 111 height 16
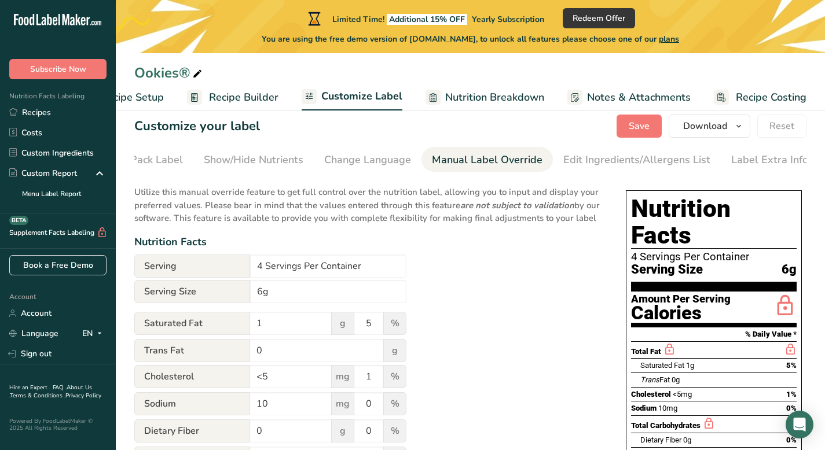
scroll to position [0, 0]
